Goal: Task Accomplishment & Management: Manage account settings

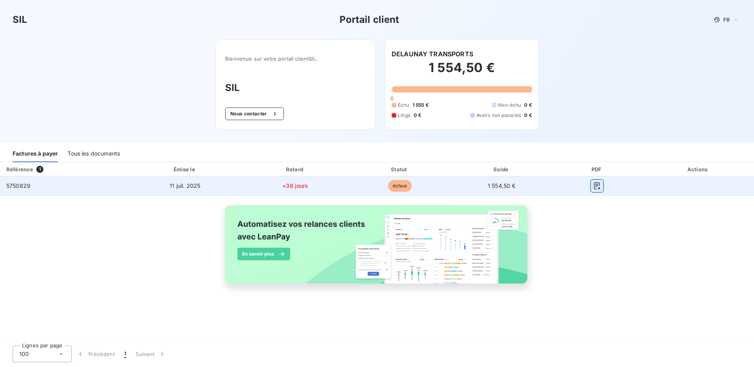
click at [599, 187] on icon "button" at bounding box center [597, 186] width 8 height 8
